Goal: Find specific page/section

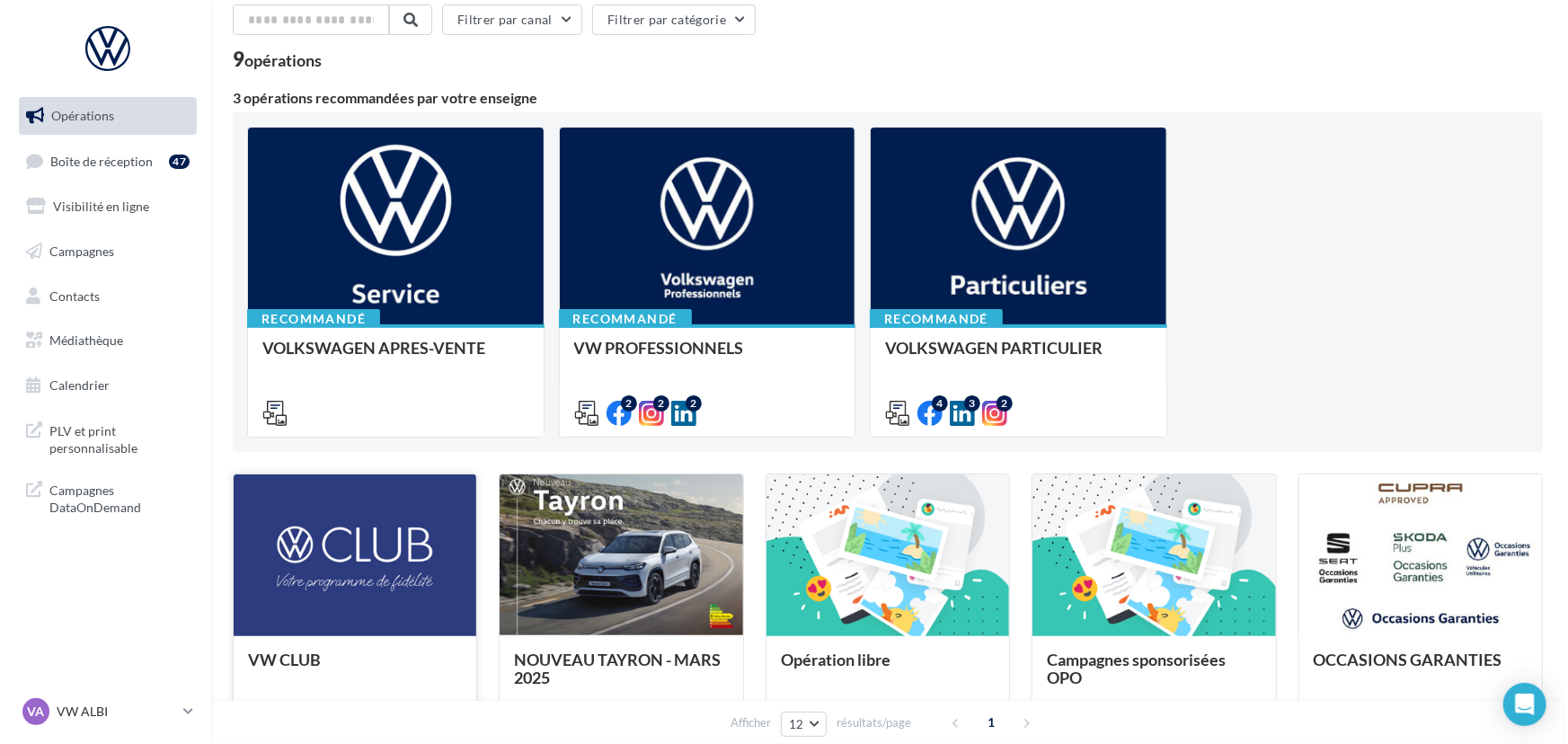
scroll to position [76, 0]
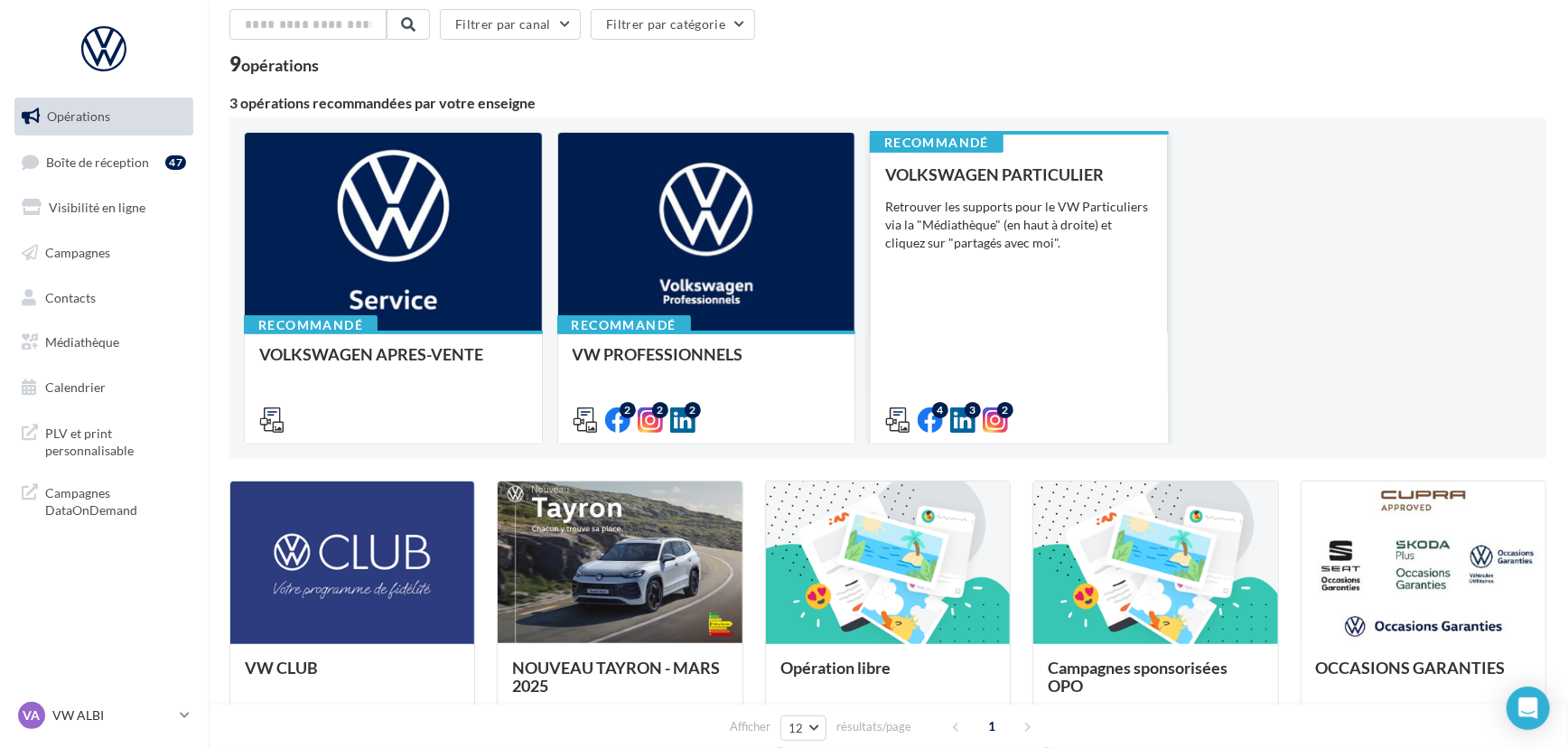
click at [1019, 271] on div "VOLKSWAGEN PARTICULIER Retrouver les supports pour le VW Particuliers via la "M…" at bounding box center [1019, 296] width 268 height 262
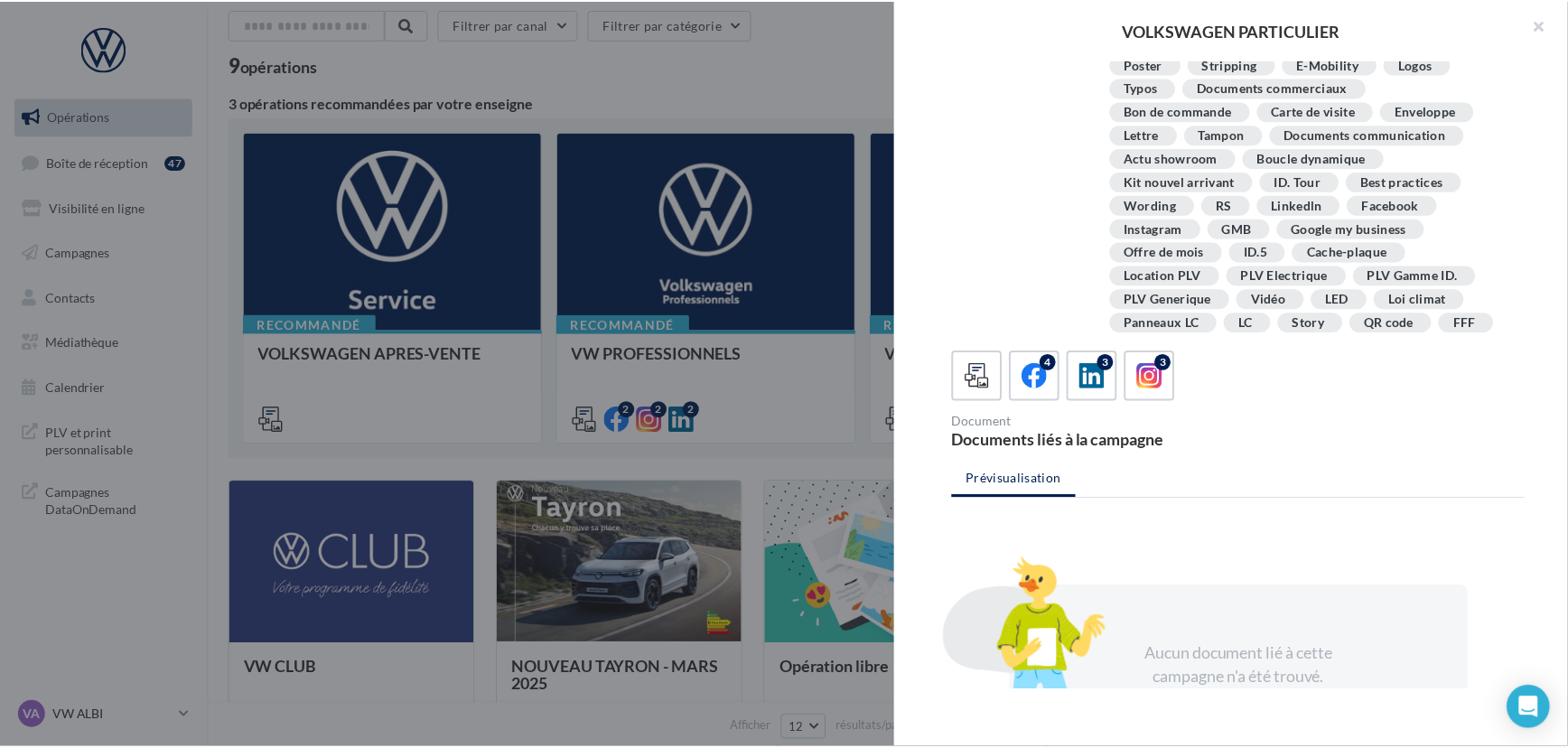
scroll to position [160, 0]
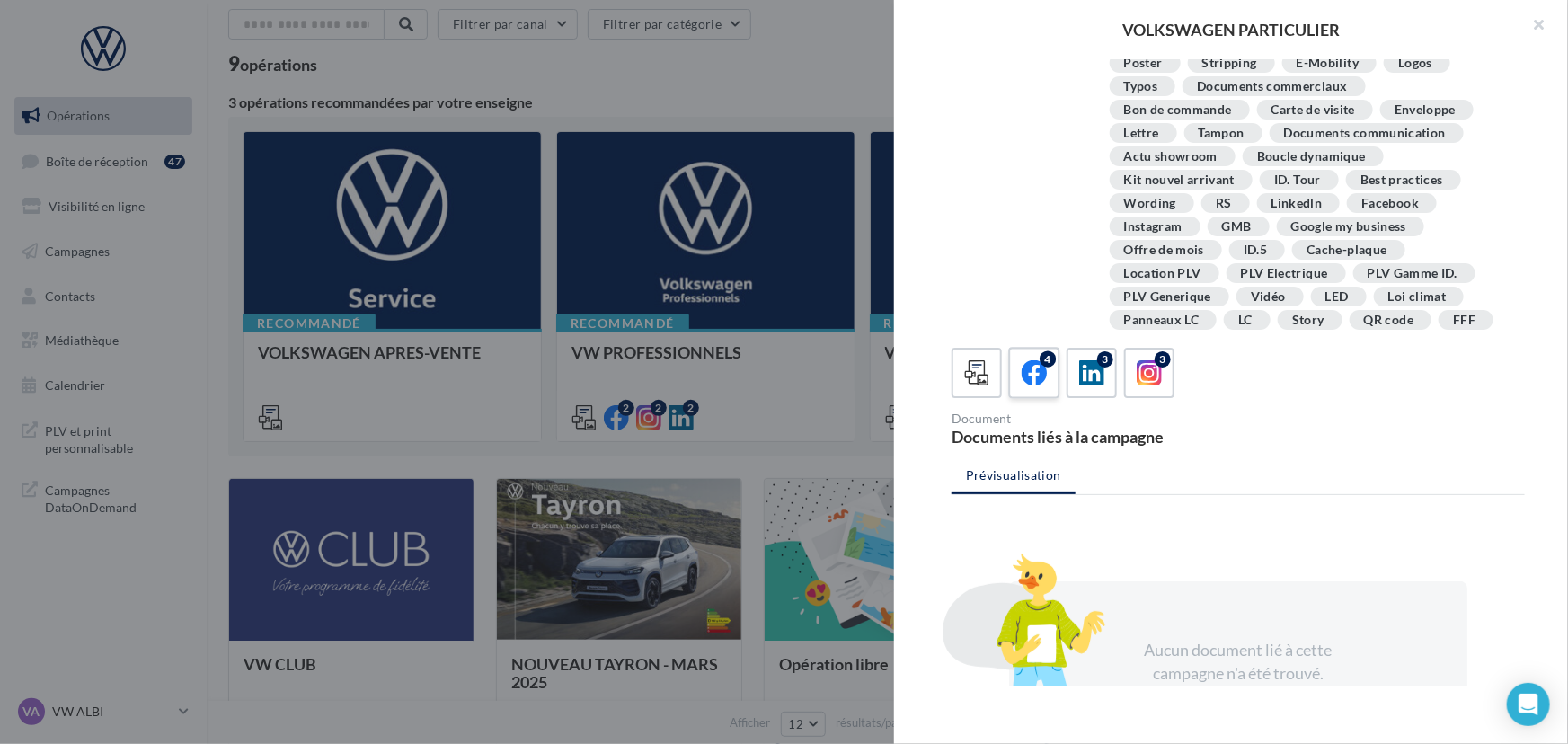
click at [1045, 372] on icon at bounding box center [1035, 372] width 26 height 26
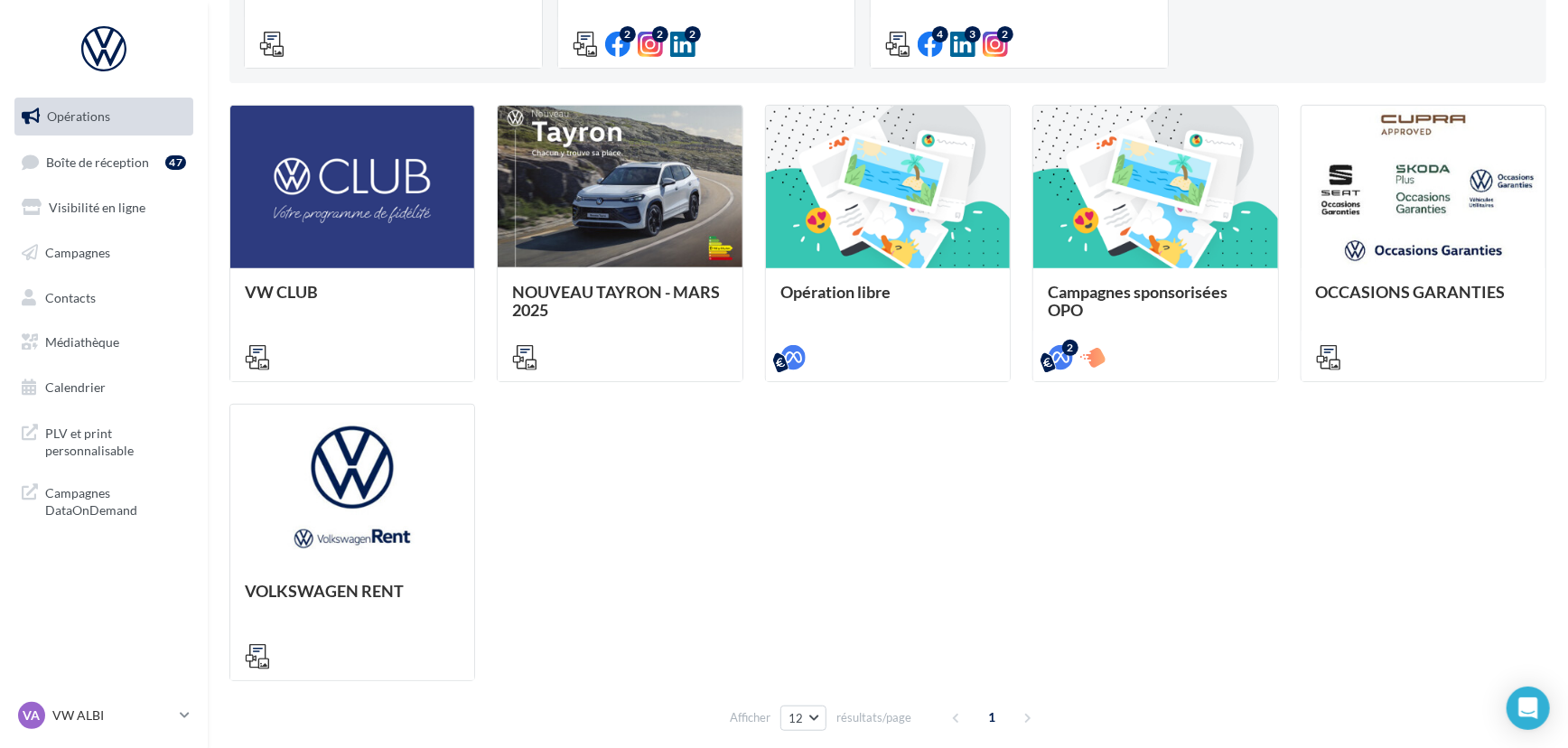
scroll to position [533, 0]
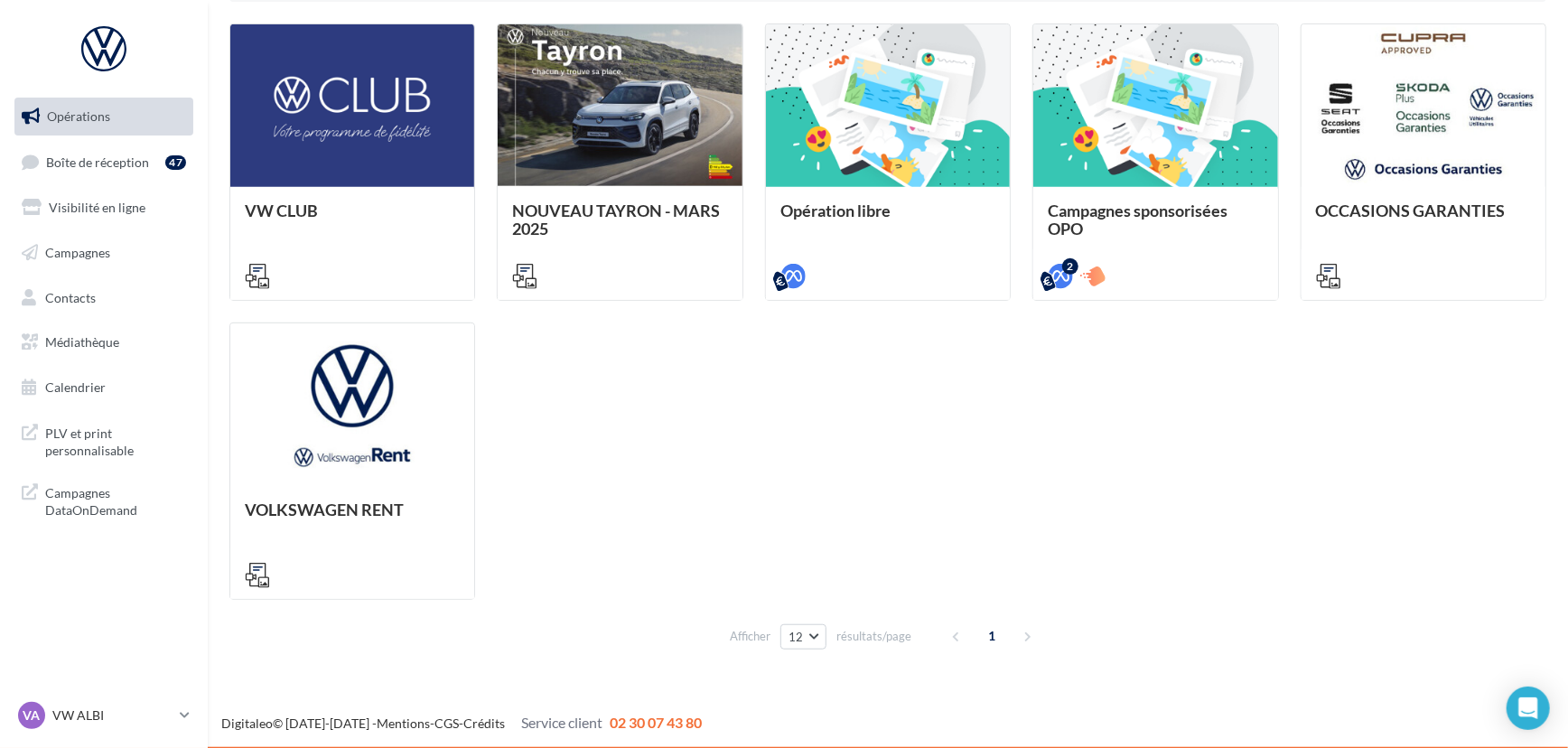
click at [1025, 634] on div "1" at bounding box center [995, 636] width 103 height 29
click at [989, 634] on span "1" at bounding box center [993, 636] width 29 height 29
click at [993, 633] on span "1" at bounding box center [993, 636] width 29 height 29
click at [1025, 633] on div "1" at bounding box center [995, 636] width 103 height 29
click at [991, 632] on span "1" at bounding box center [993, 636] width 29 height 29
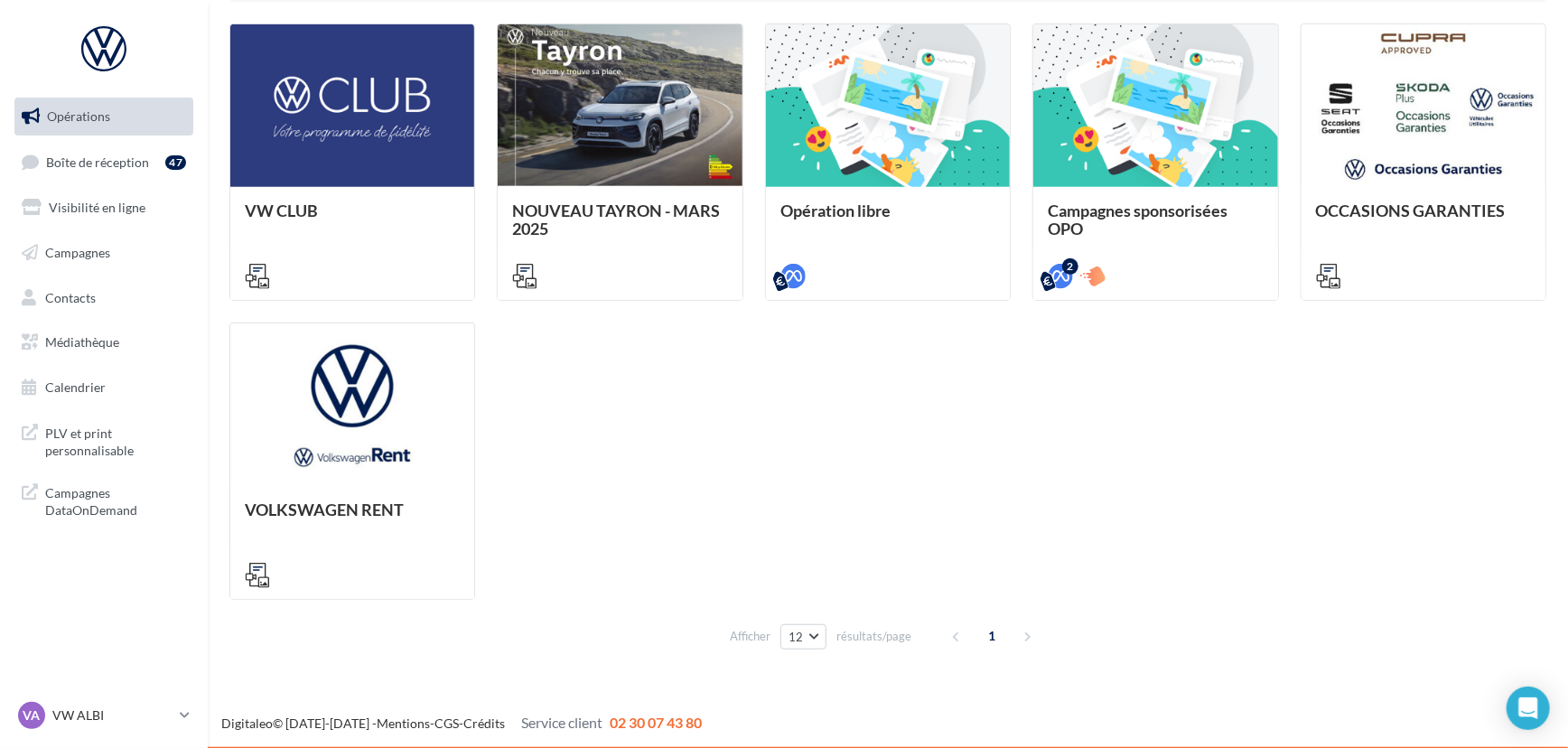
click at [1024, 632] on div "1" at bounding box center [995, 636] width 103 height 29
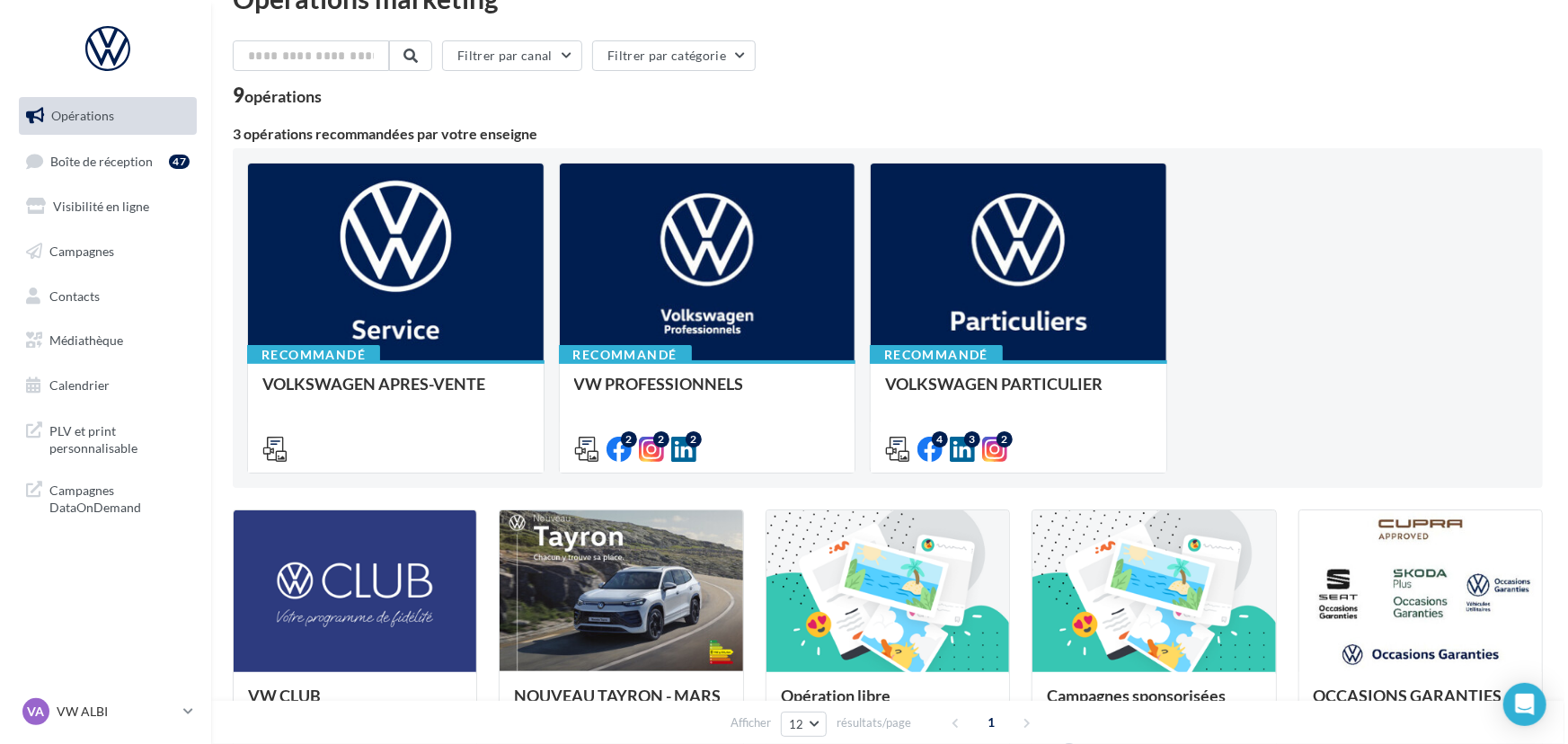
scroll to position [43, 0]
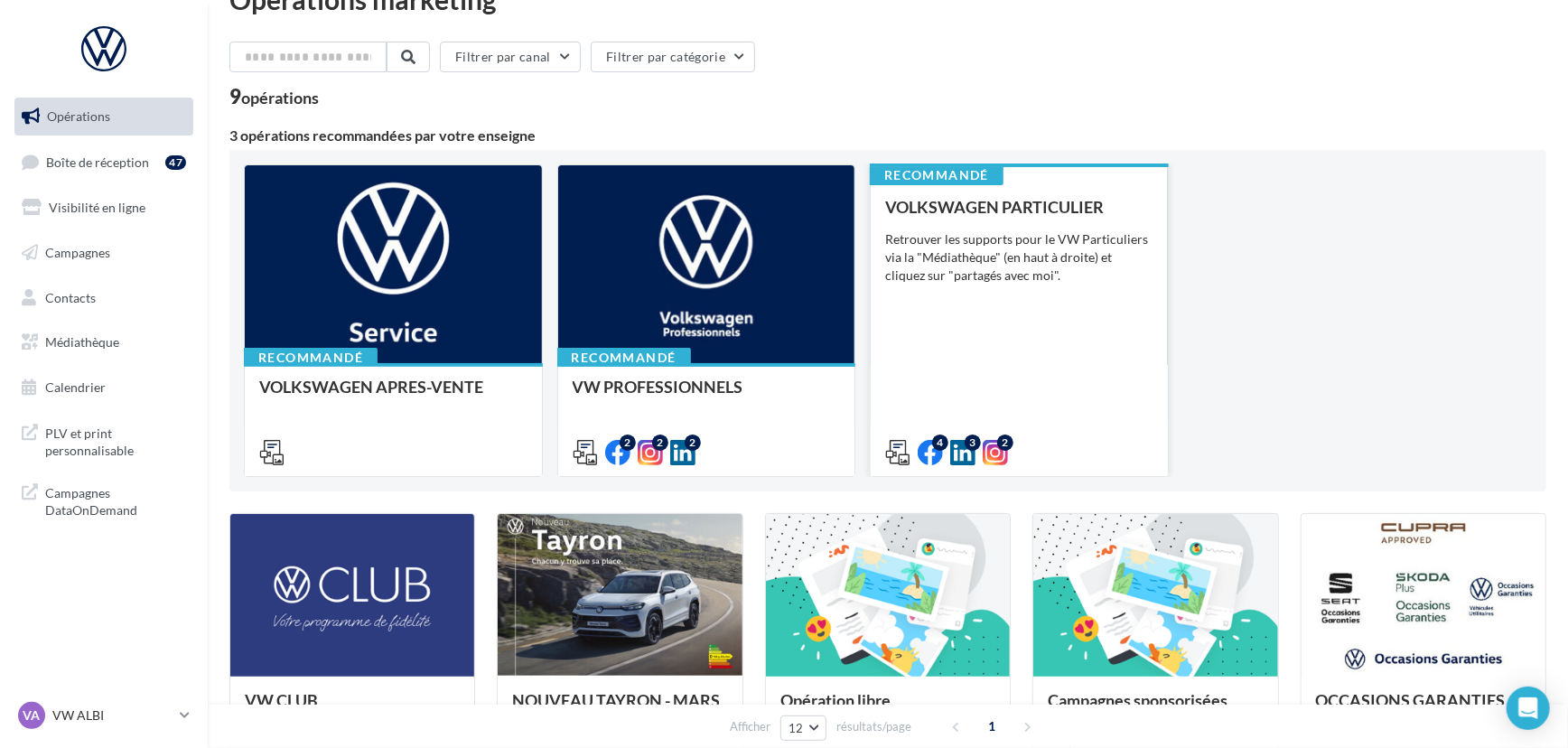
click at [985, 240] on div "Retrouver les supports pour le VW Particuliers via la "Médiathèque" (en haut à …" at bounding box center [1019, 257] width 268 height 54
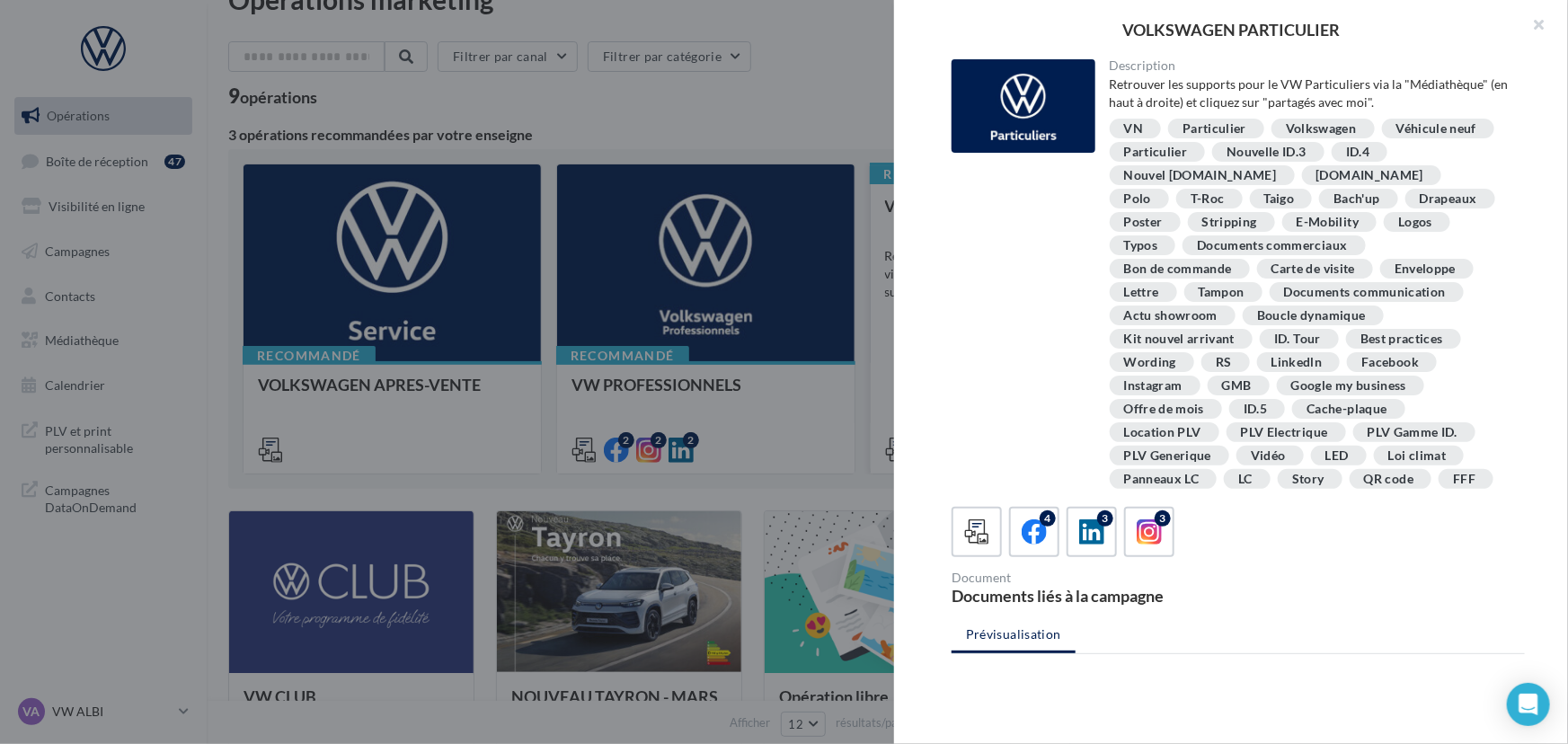
scroll to position [326, 0]
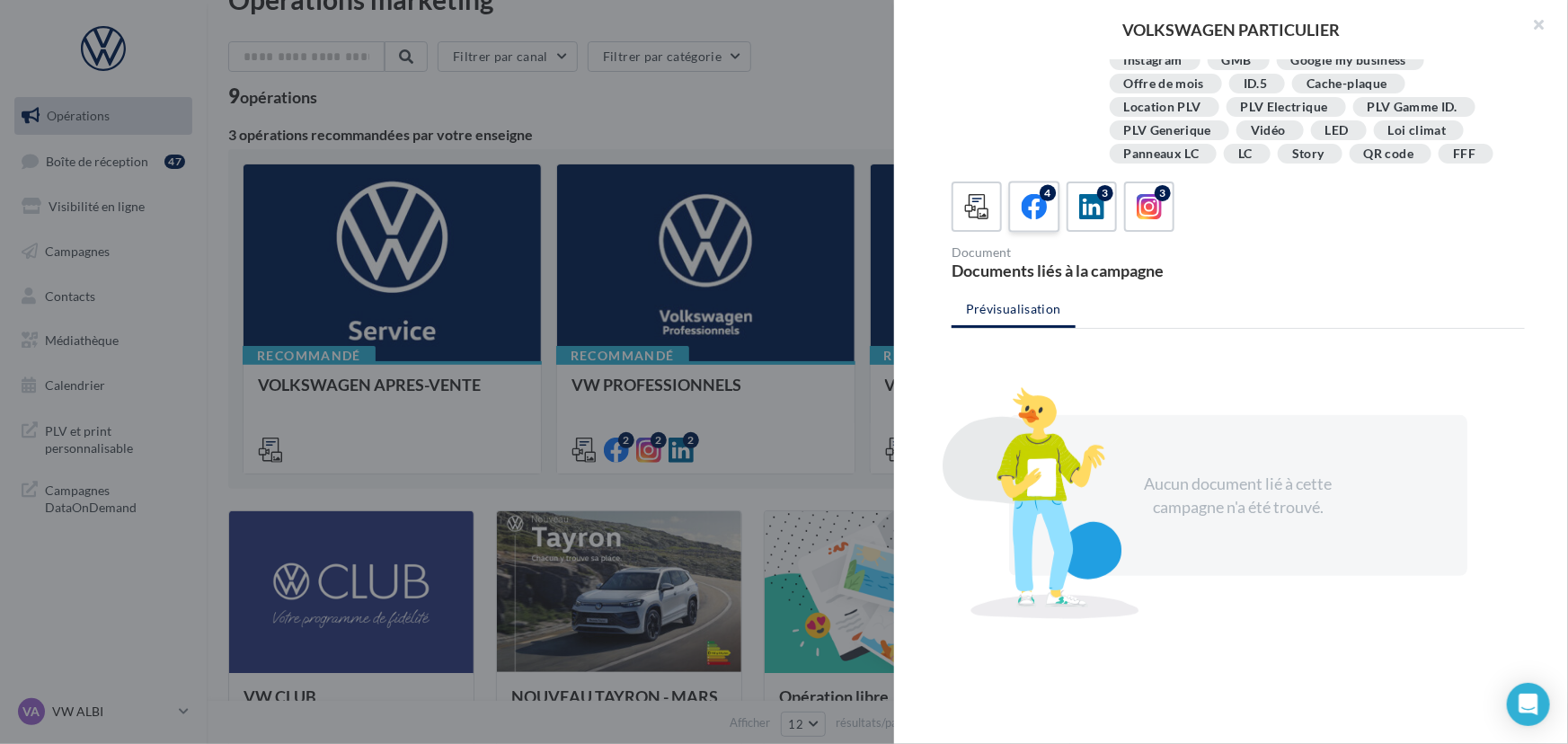
click at [1033, 205] on icon at bounding box center [1035, 207] width 26 height 26
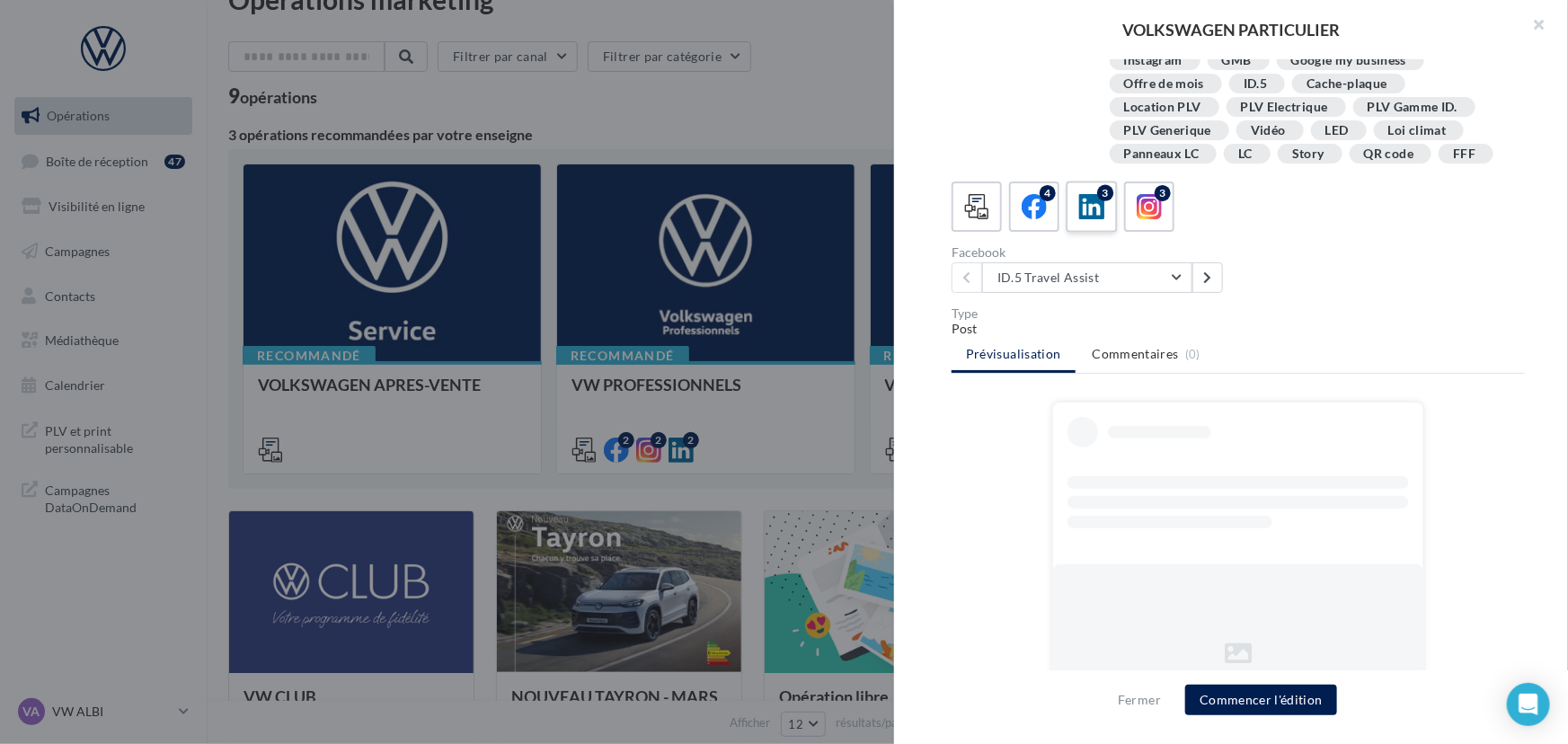
click at [1087, 213] on icon at bounding box center [1092, 207] width 26 height 26
click at [1148, 207] on icon at bounding box center [1149, 207] width 26 height 26
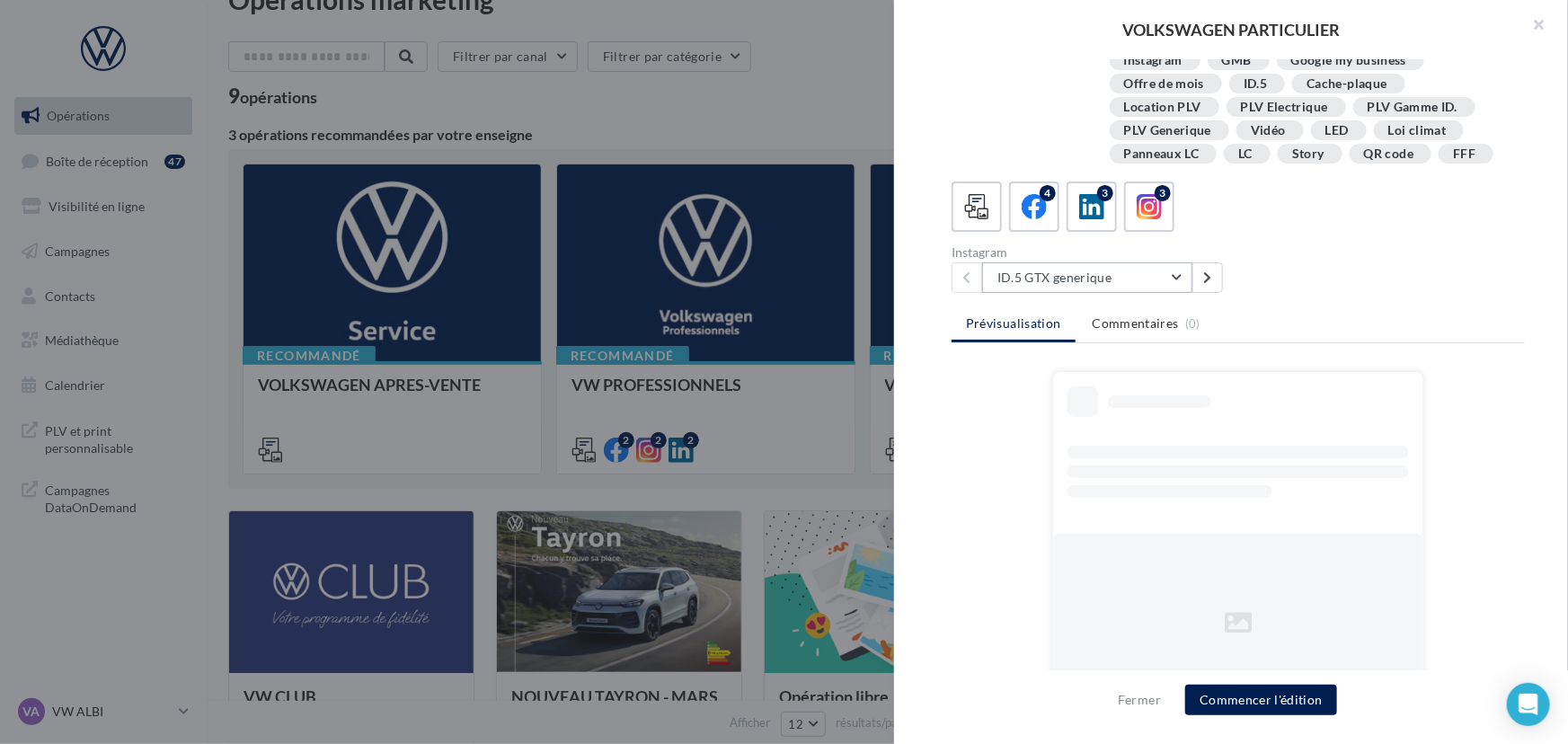
click at [1151, 273] on button "ID.5 GTX generique" at bounding box center [1087, 278] width 210 height 31
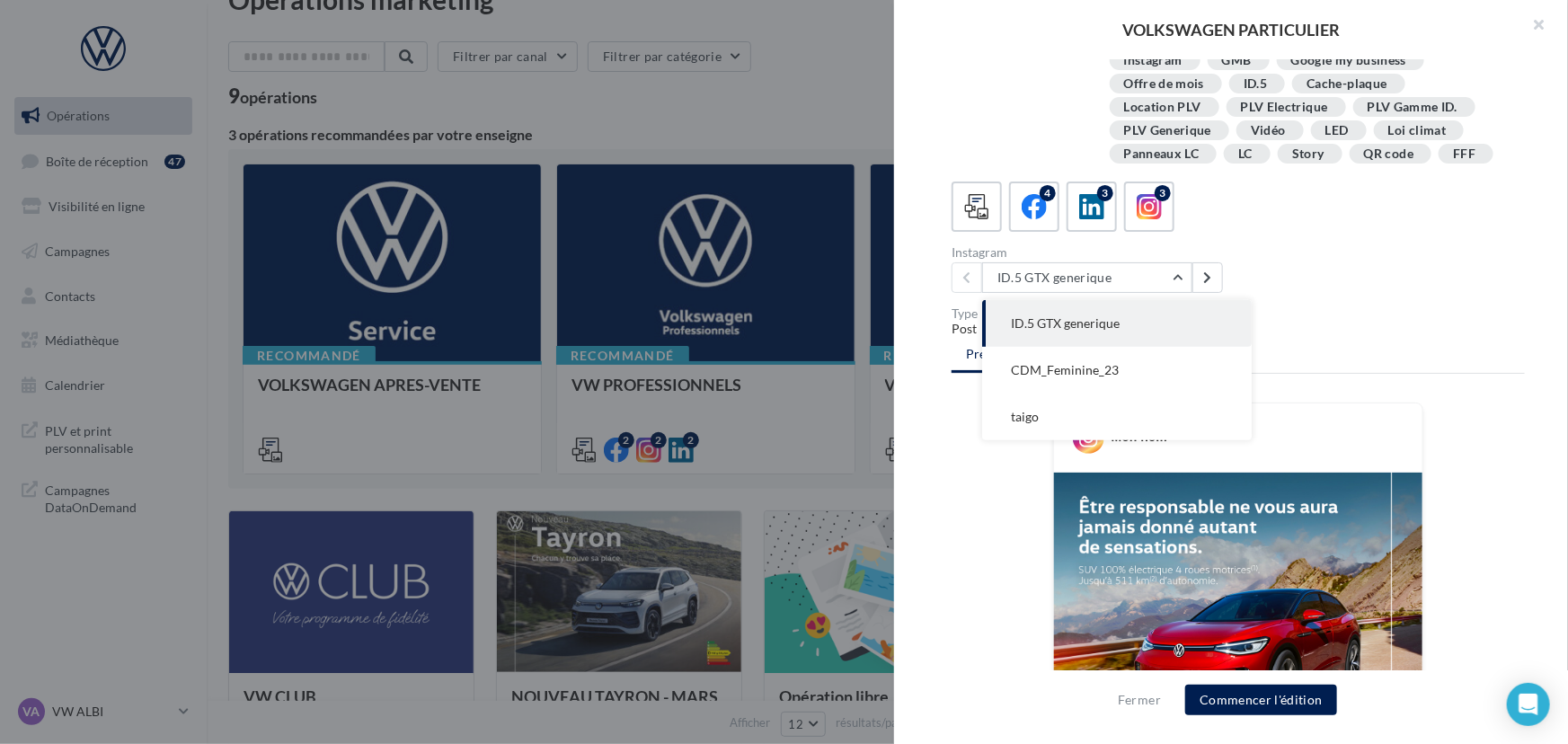
click at [1497, 456] on div "Mon nom 1 J’aime Mon nom Avis aux amateurs de grandes sensations. il y a 1 heure" at bounding box center [1239, 719] width 574 height 634
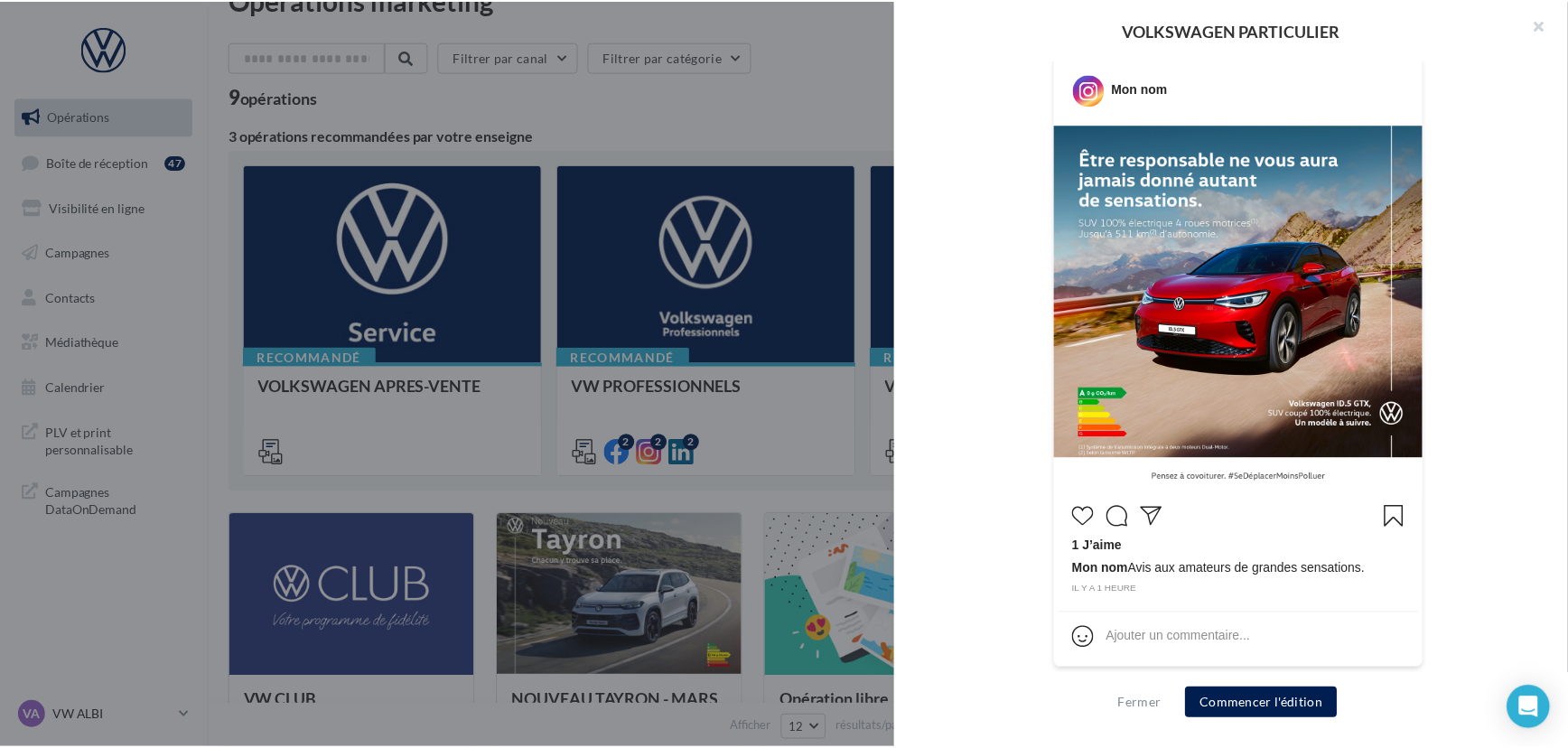
scroll to position [0, 0]
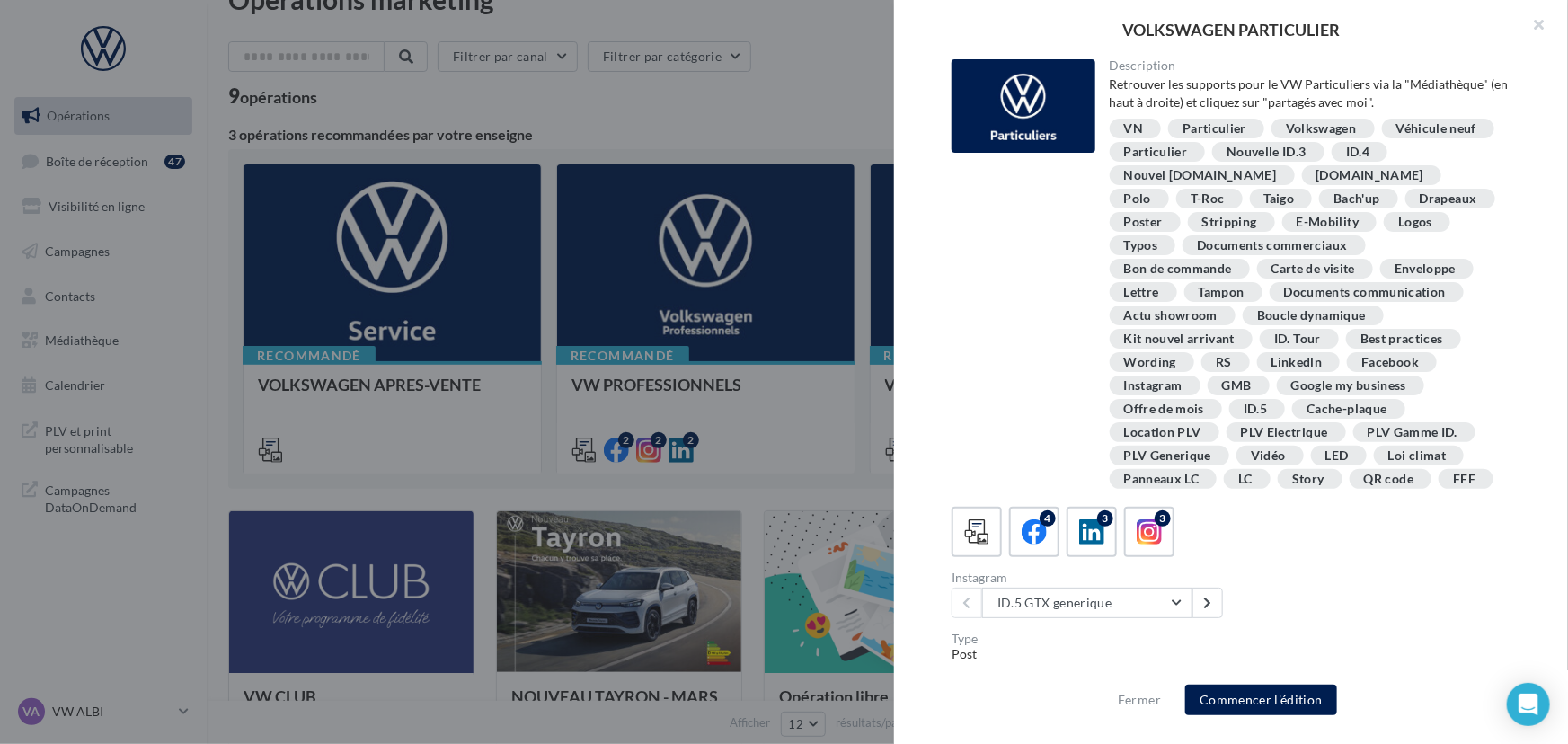
click at [1082, 423] on div "Description Retrouver les supports pour le VW Particuliers via la "Médiathèque"…" at bounding box center [1239, 276] width 574 height 433
click at [1536, 24] on button "button" at bounding box center [1533, 27] width 72 height 54
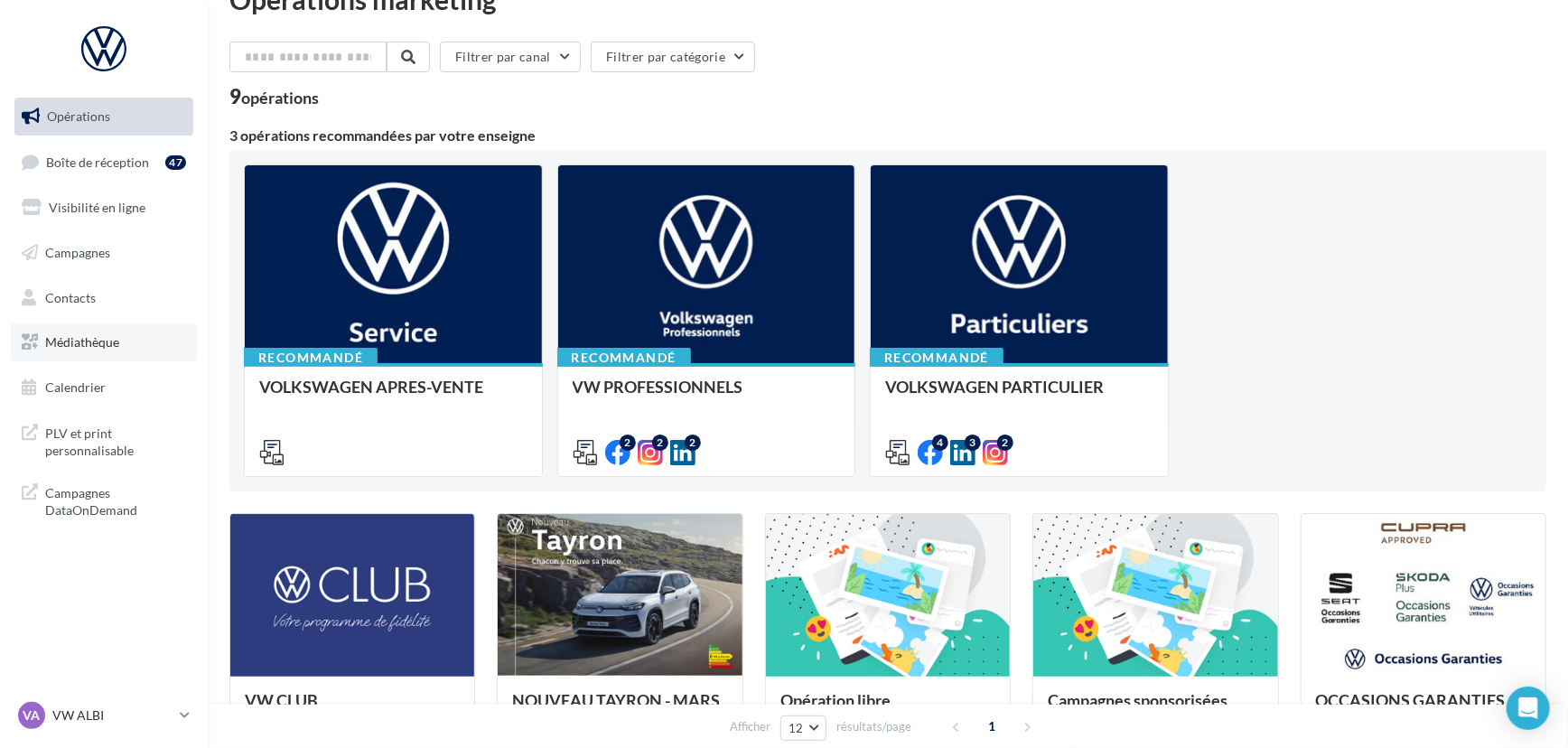
click at [76, 338] on span "Médiathèque" at bounding box center [83, 342] width 74 height 15
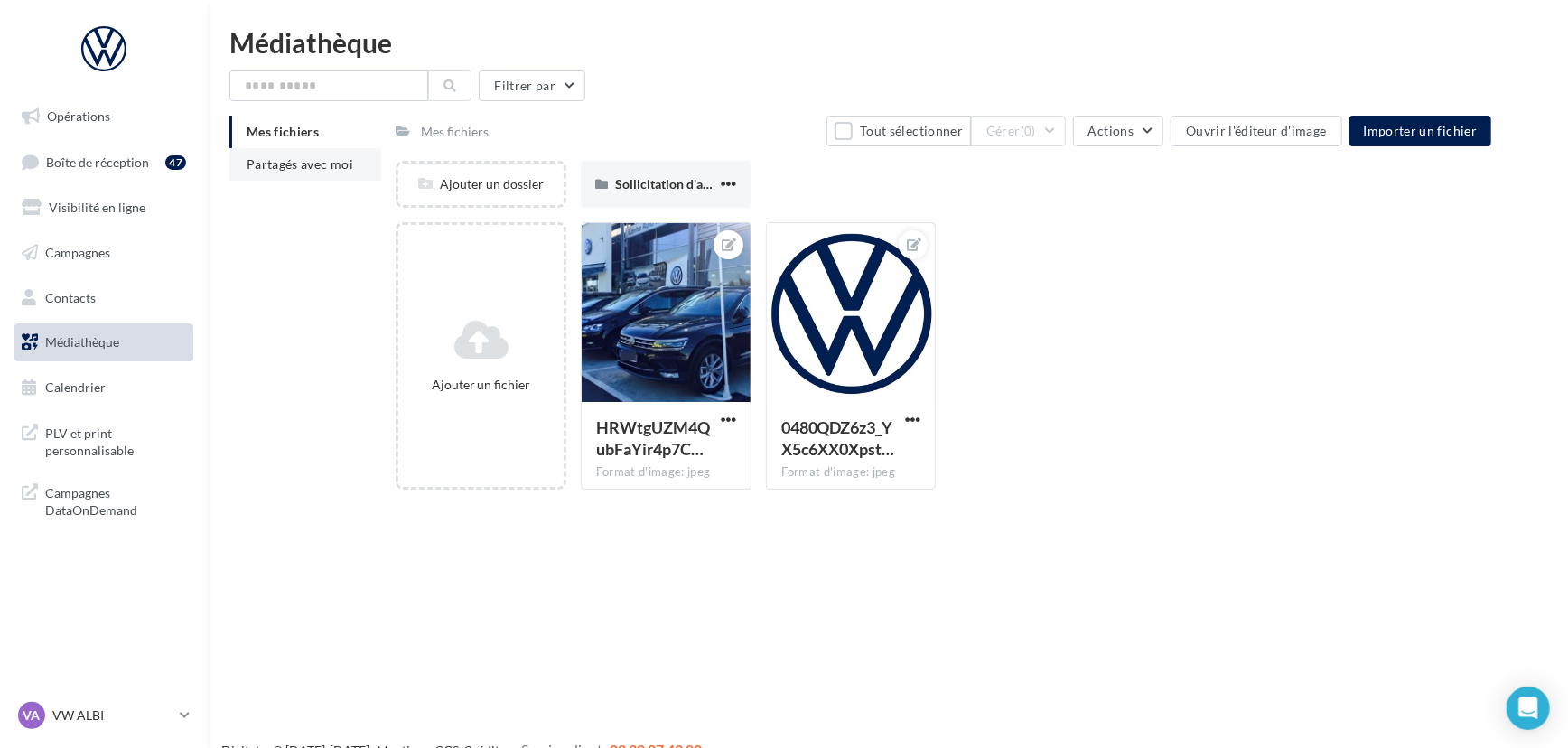
click at [317, 170] on span "Partagés avec moi" at bounding box center [300, 163] width 107 height 15
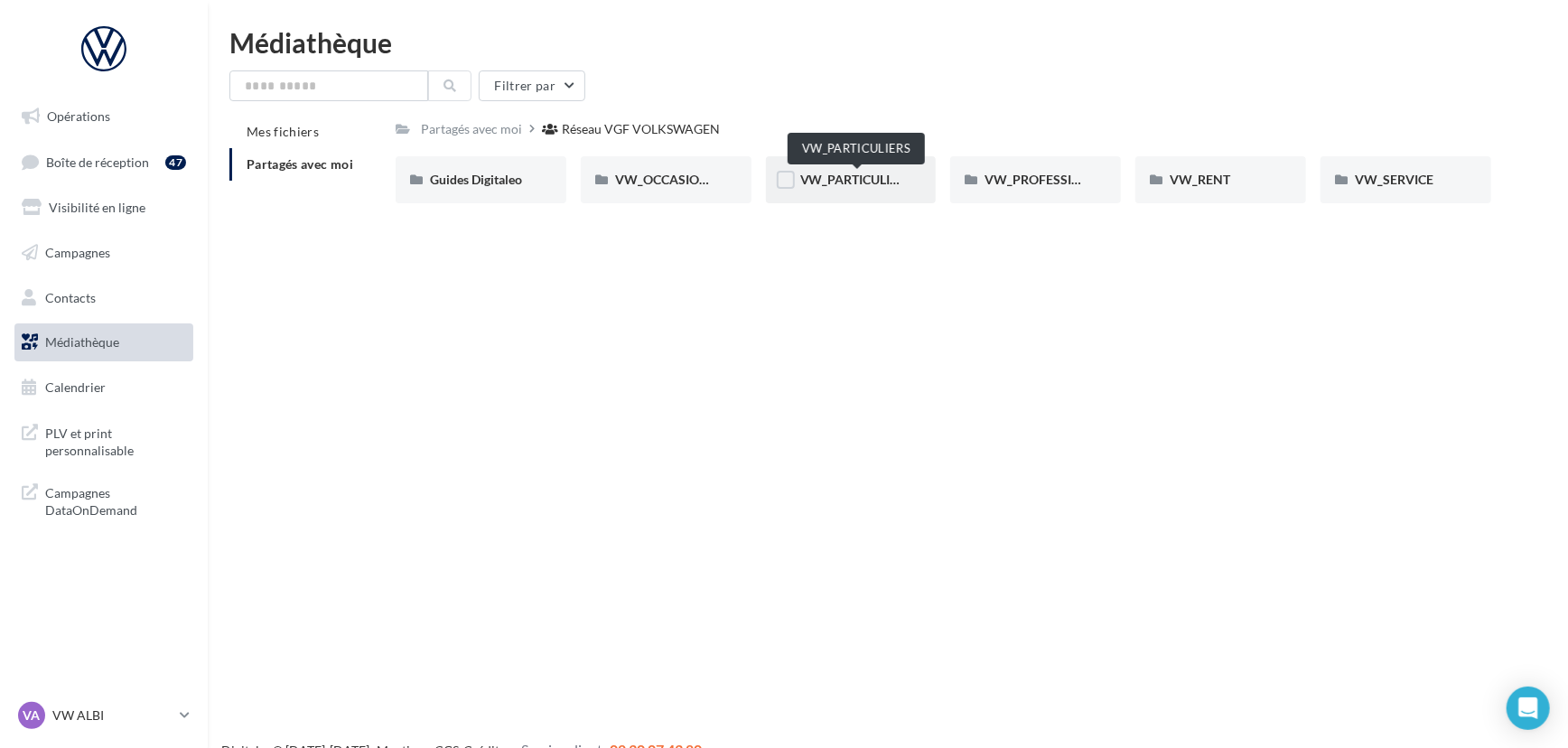
click at [875, 171] on span "VW_PARTICULIERS" at bounding box center [857, 179] width 113 height 15
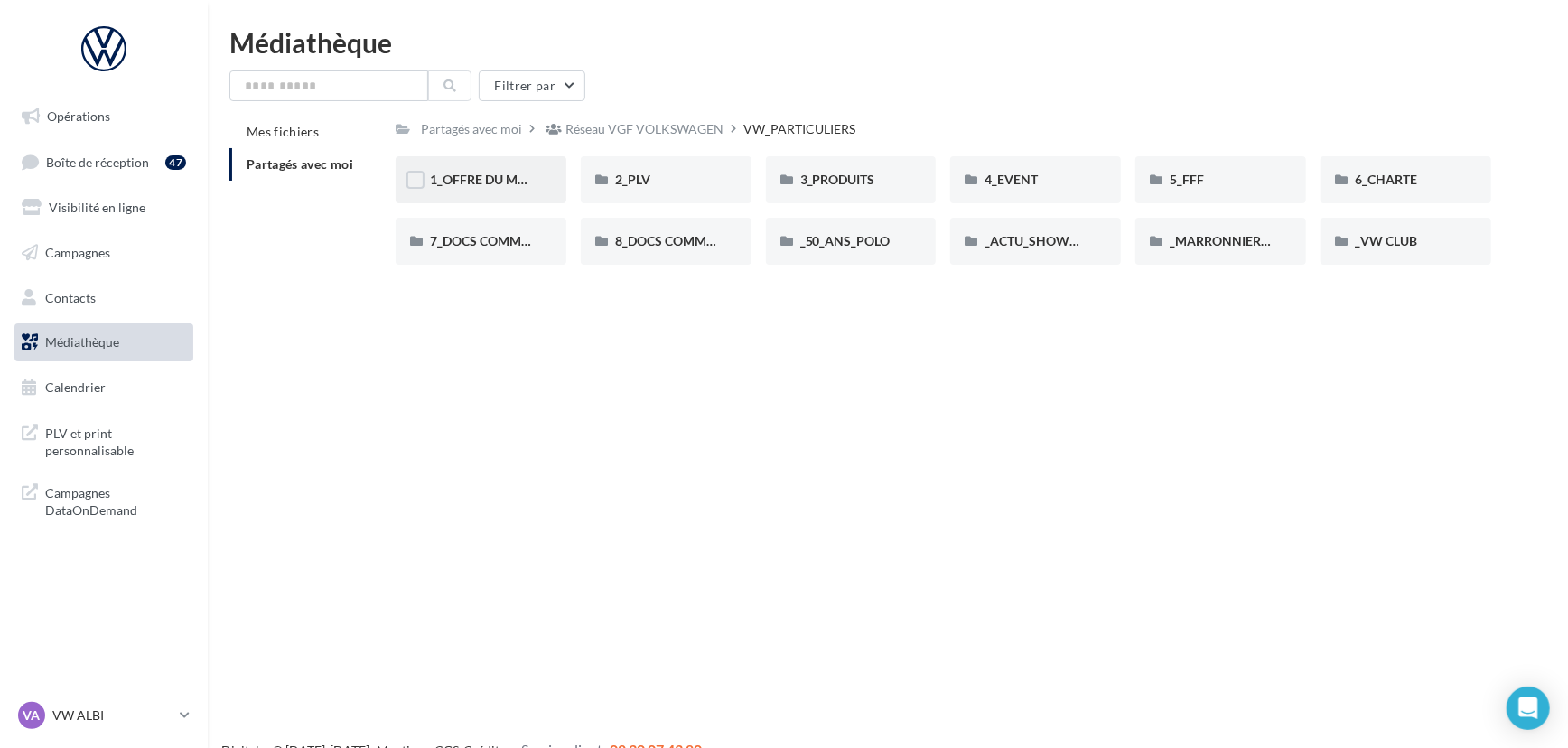
click at [496, 171] on div "1_OFFRE DU MOIS" at bounding box center [481, 180] width 102 height 18
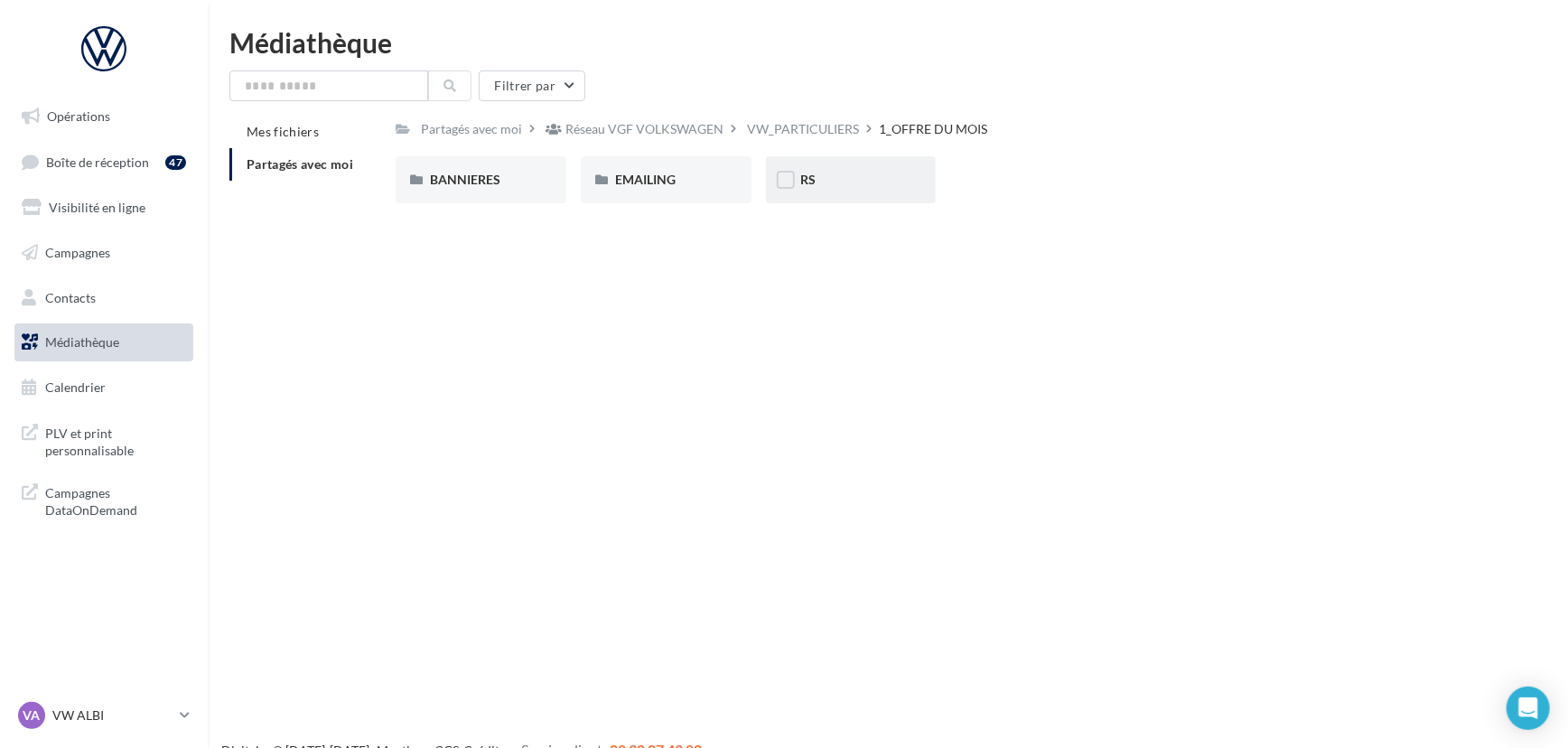
click at [803, 175] on span "RS" at bounding box center [808, 179] width 15 height 15
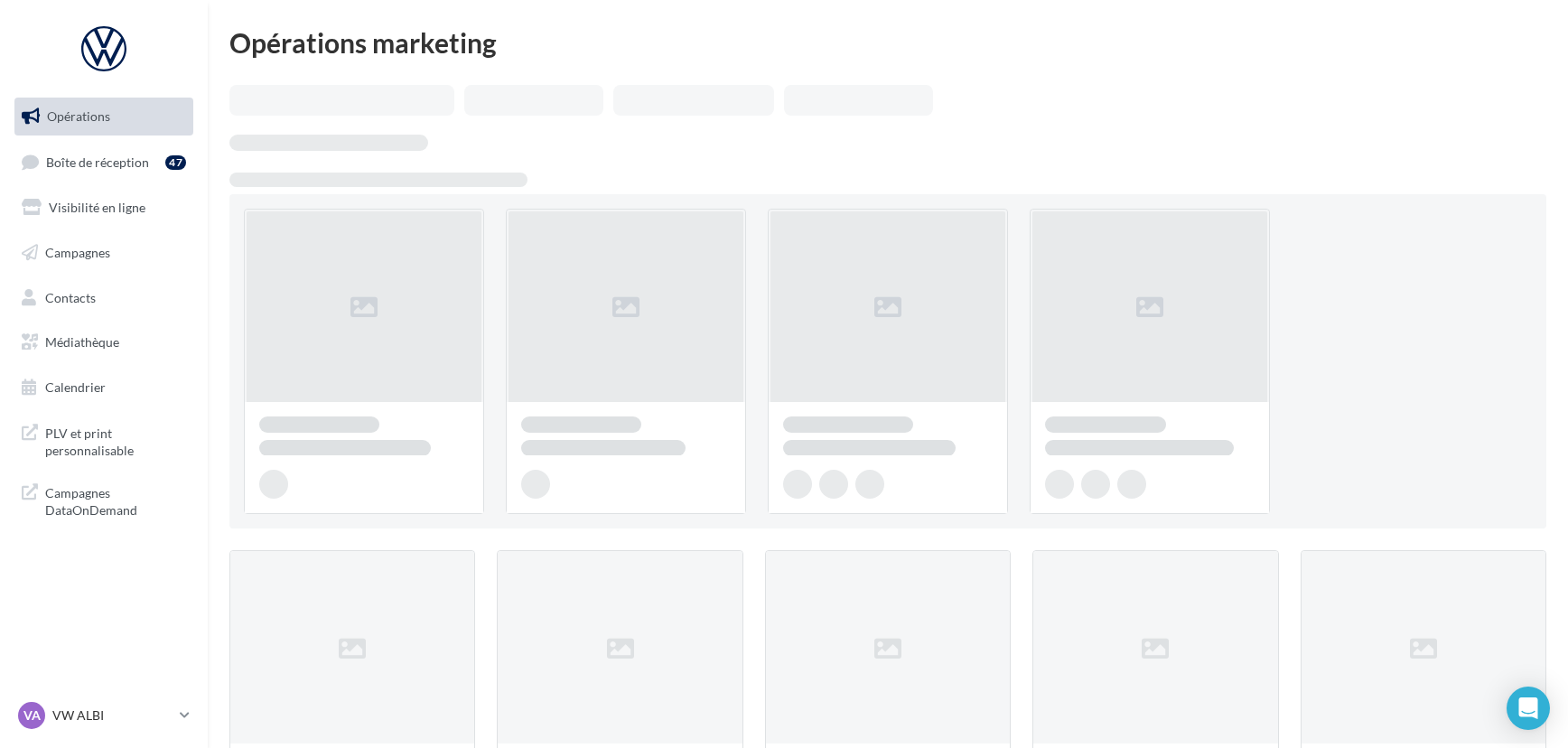
scroll to position [46, 0]
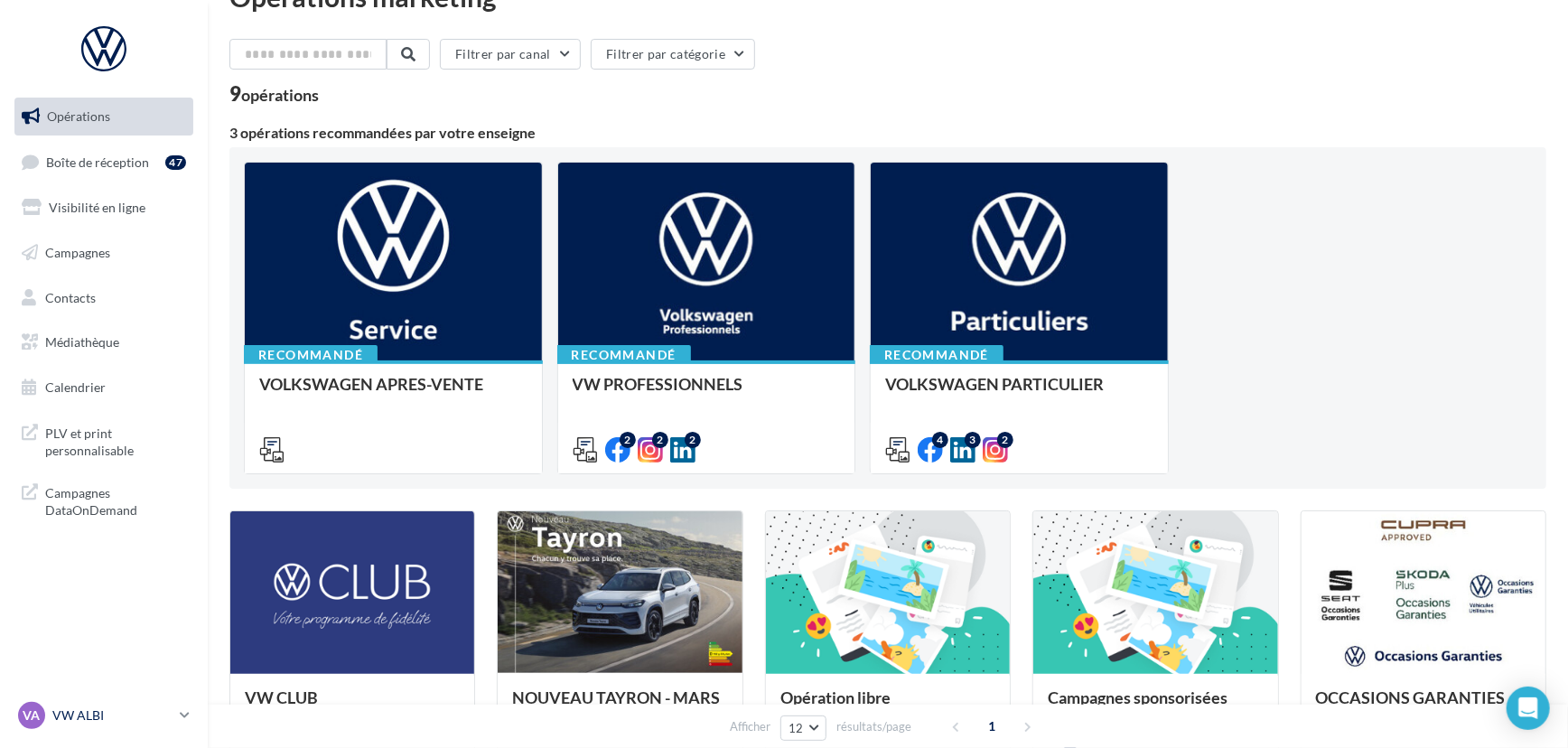
click at [84, 706] on p "VW ALBI" at bounding box center [112, 715] width 120 height 18
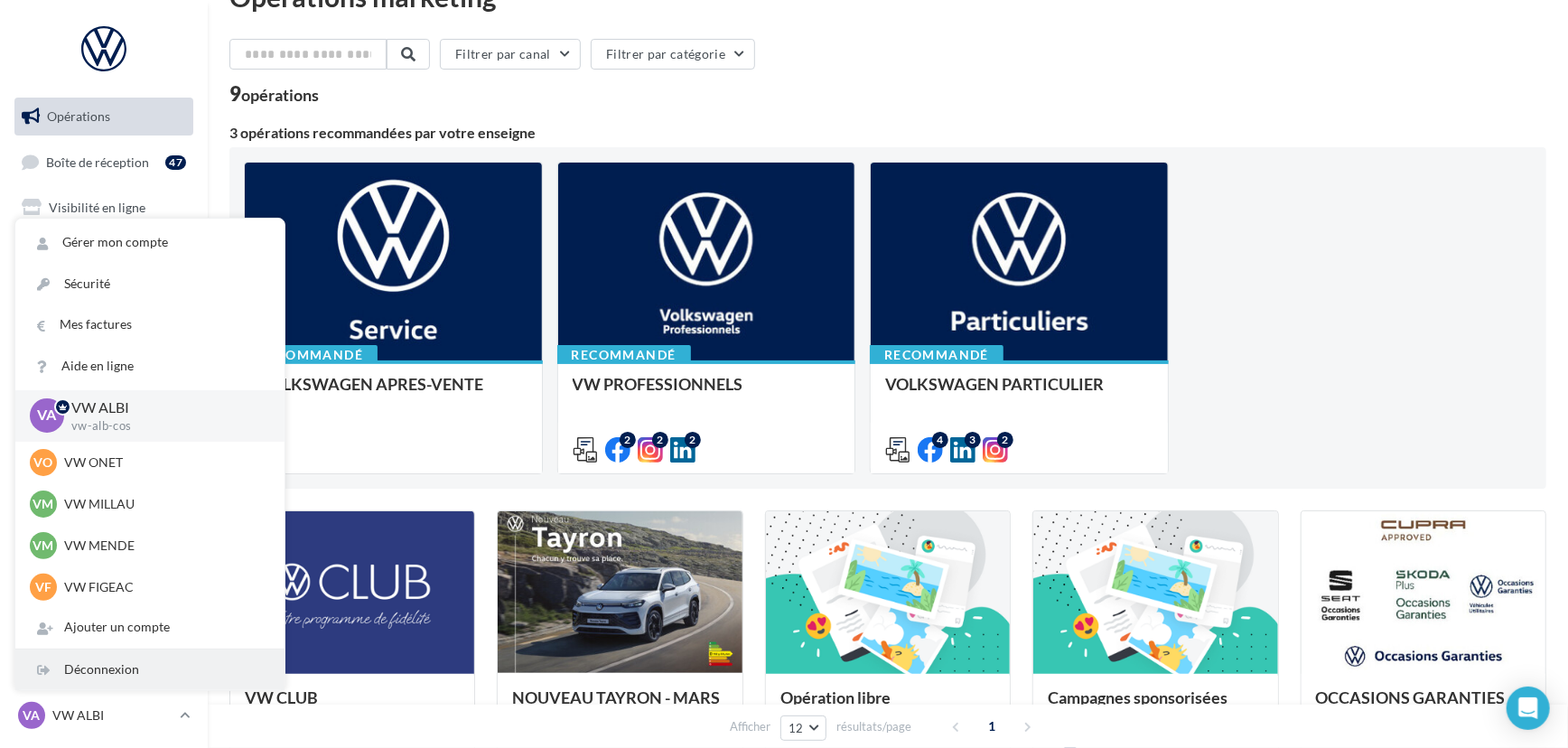
click at [125, 650] on div "Déconnexion" at bounding box center [150, 669] width 269 height 41
